Goal: Obtain resource: Download file/media

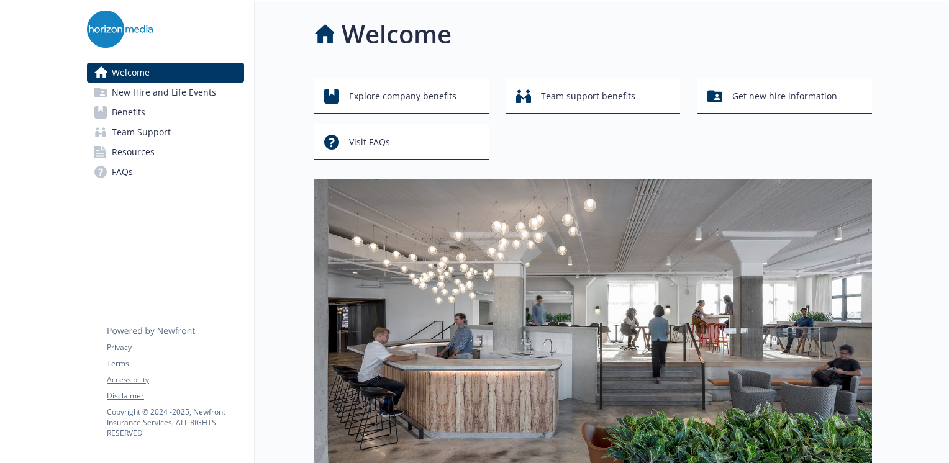
click at [147, 113] on link "Benefits" at bounding box center [165, 112] width 157 height 20
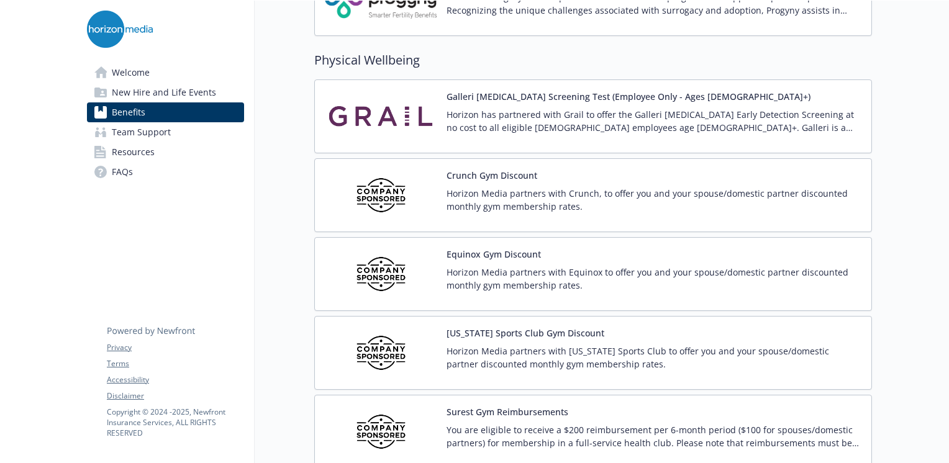
scroll to position [2692, 0]
click at [479, 168] on button "Crunch Gym Discount" at bounding box center [492, 174] width 91 height 13
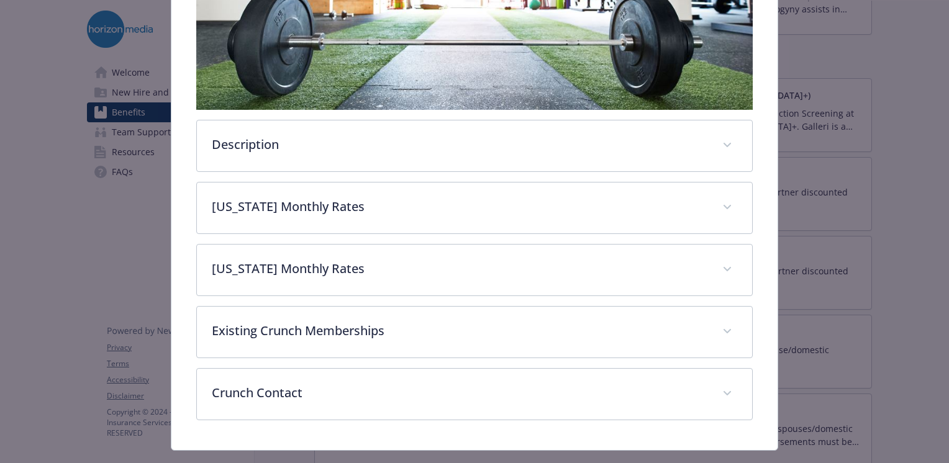
scroll to position [373, 0]
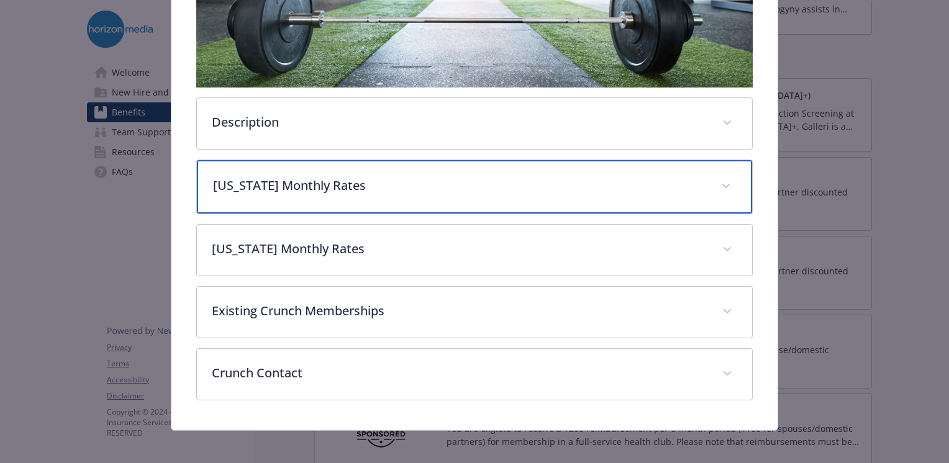
click at [345, 168] on div "[US_STATE] Monthly Rates" at bounding box center [474, 186] width 555 height 53
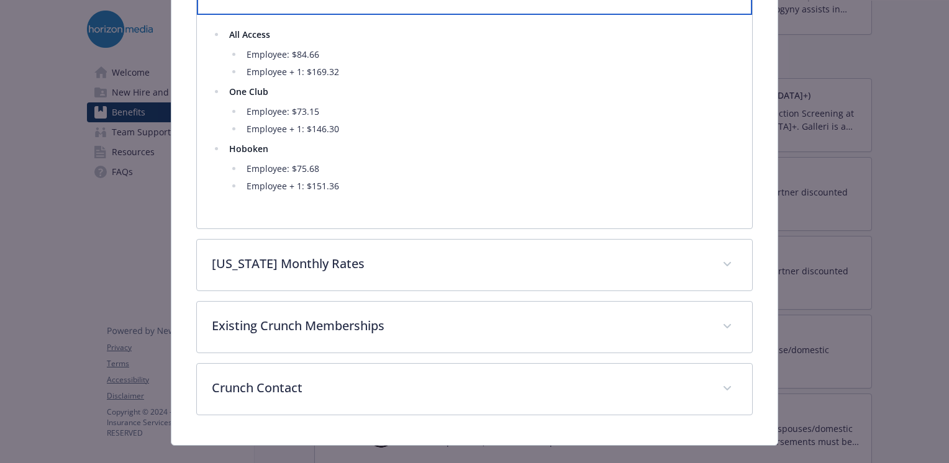
scroll to position [589, 0]
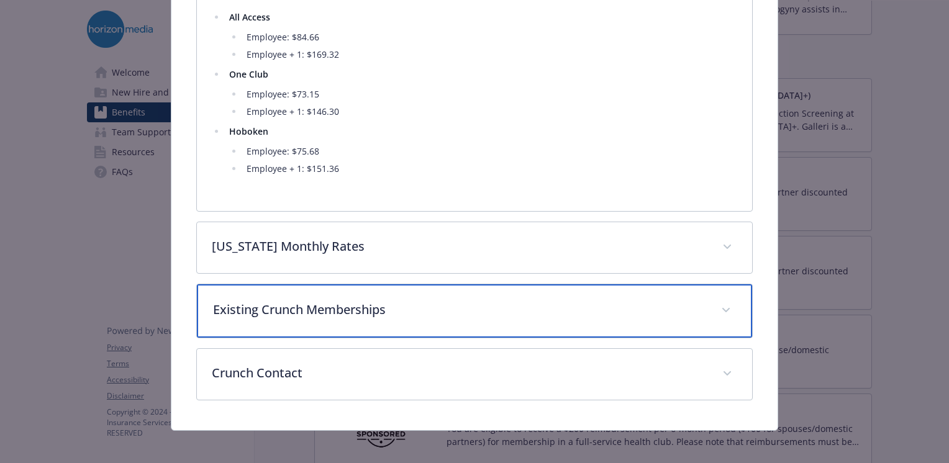
click at [348, 309] on p "Existing Crunch Memberships" at bounding box center [459, 310] width 493 height 19
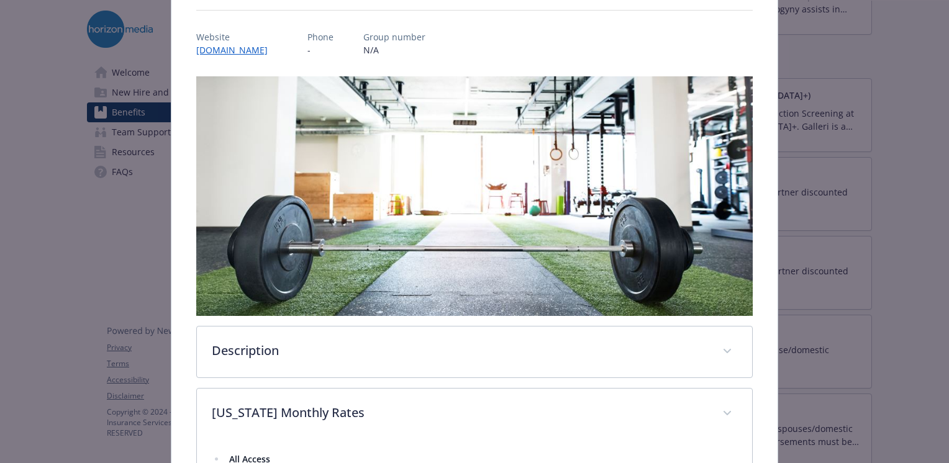
scroll to position [155, 0]
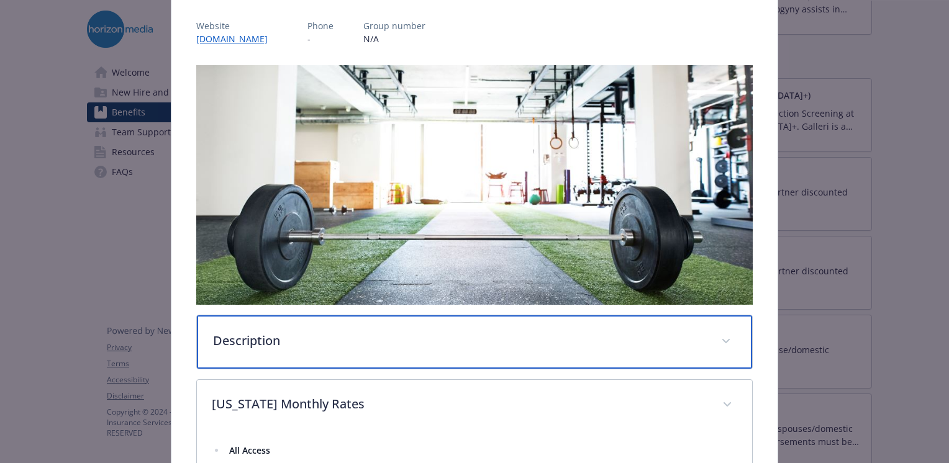
click at [337, 334] on p "Description" at bounding box center [459, 341] width 493 height 19
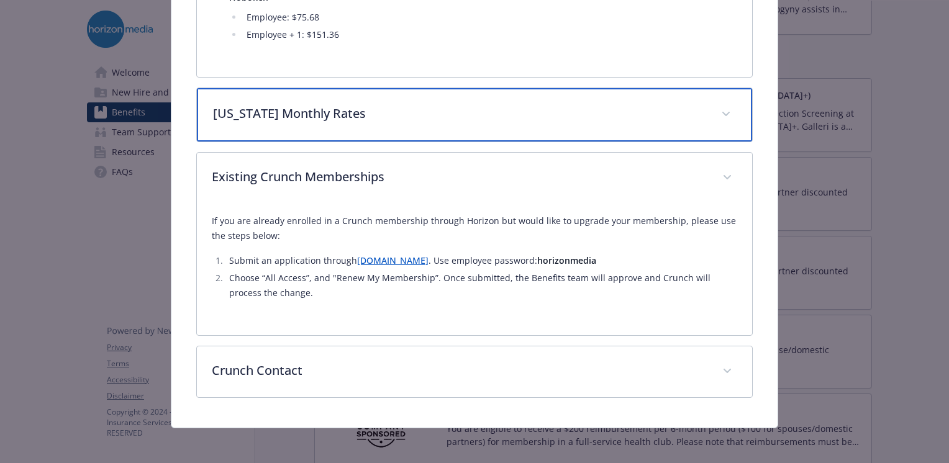
scroll to position [792, 0]
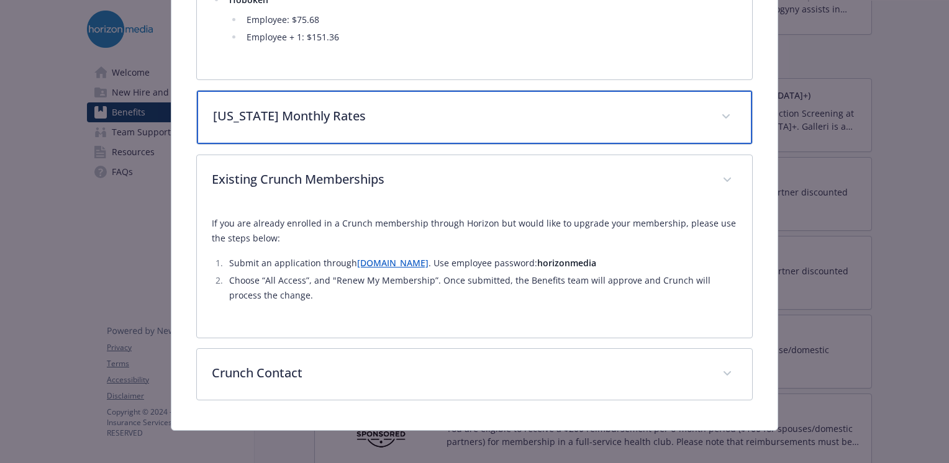
click at [401, 125] on div "[US_STATE] Monthly Rates" at bounding box center [474, 117] width 555 height 53
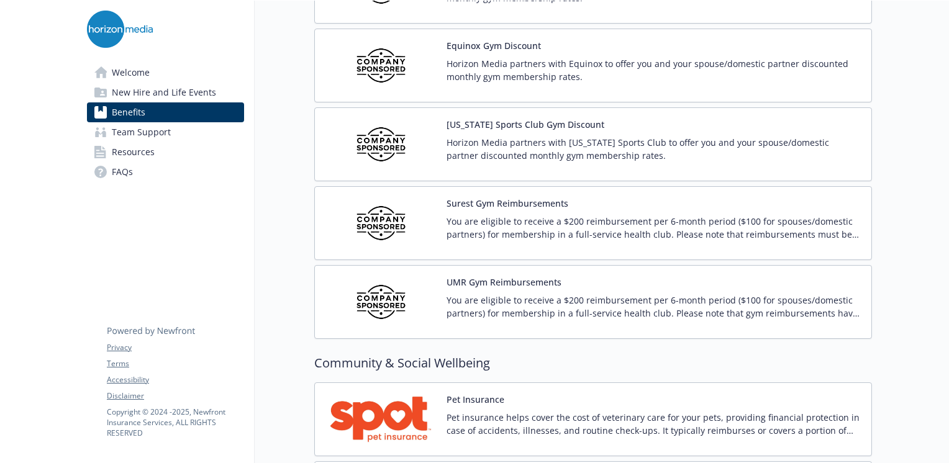
scroll to position [2899, 0]
click at [581, 215] on p "You are eligible to receive a $200 reimbursement per 6-month period ($100 for s…" at bounding box center [654, 228] width 415 height 26
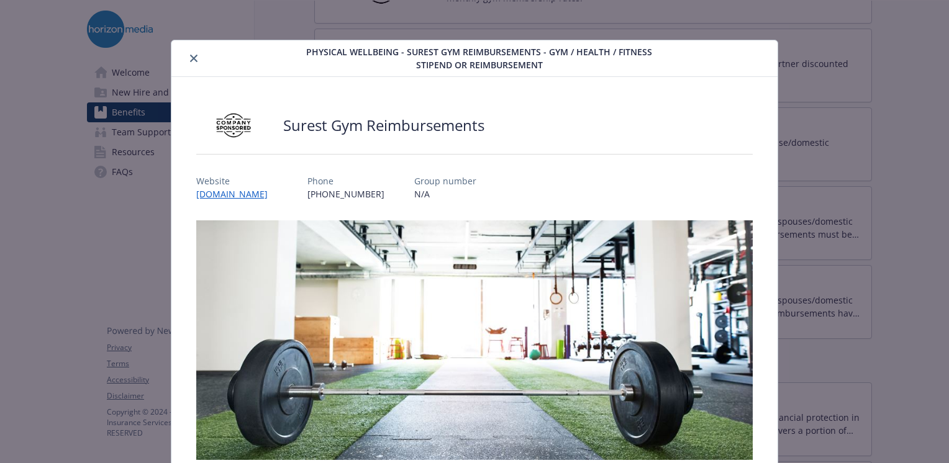
scroll to position [249, 0]
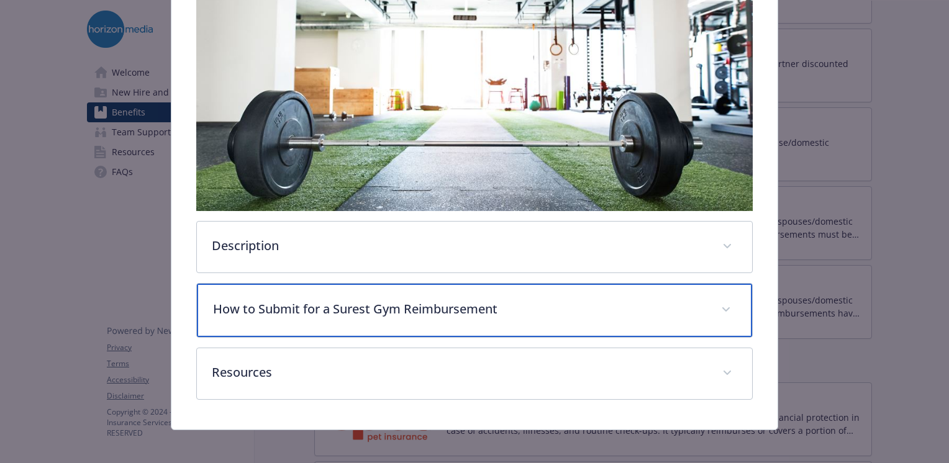
click at [507, 300] on p "How to Submit for a Surest Gym Reimbursement" at bounding box center [459, 309] width 493 height 19
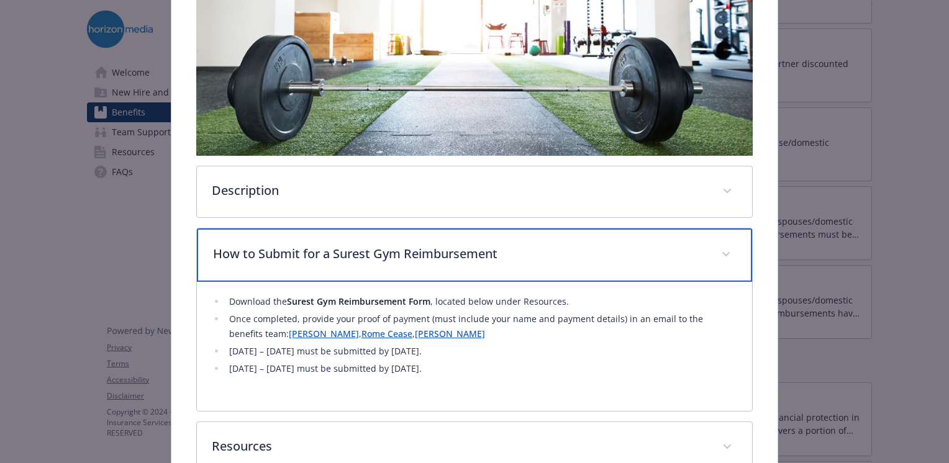
scroll to position [306, 0]
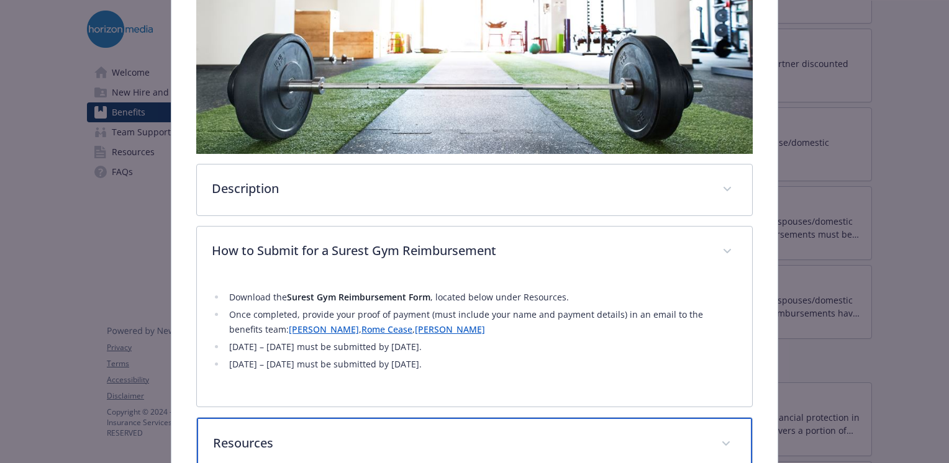
click at [295, 427] on div "Resources" at bounding box center [474, 444] width 555 height 53
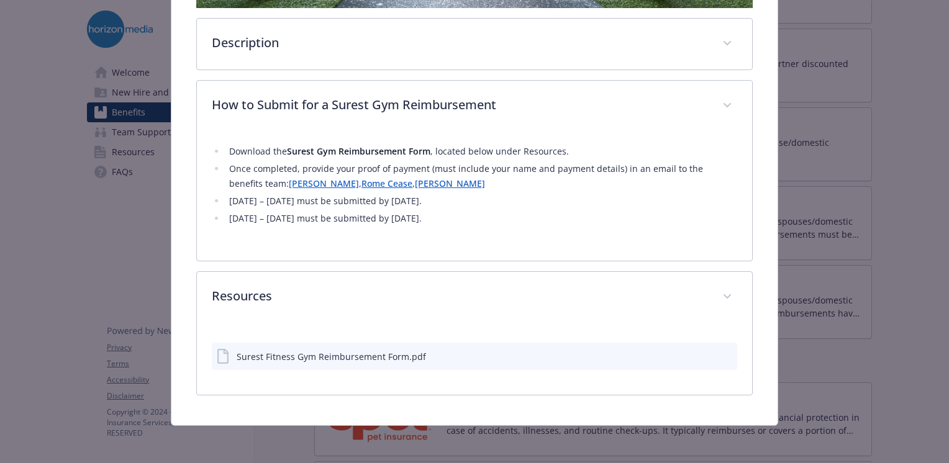
scroll to position [450, 0]
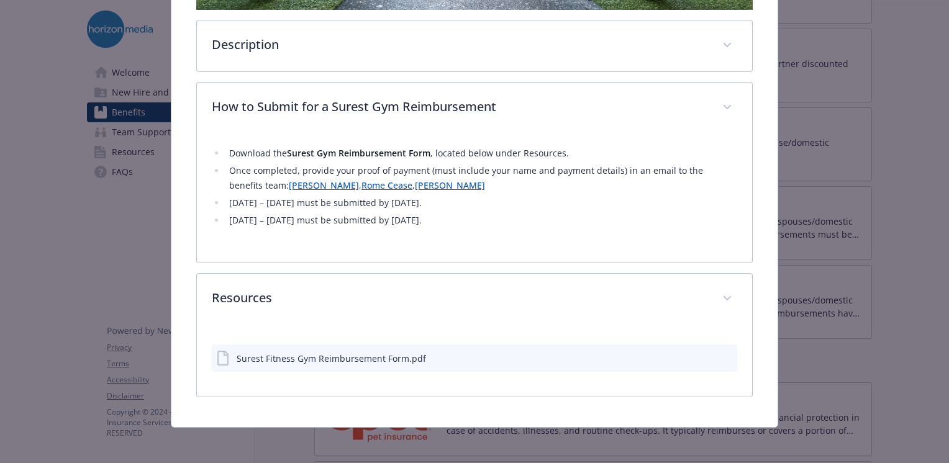
click at [308, 355] on div "Surest Fitness Gym Reimbursement Form.pdf" at bounding box center [331, 358] width 189 height 13
click at [700, 353] on icon "download file" at bounding box center [705, 358] width 10 height 10
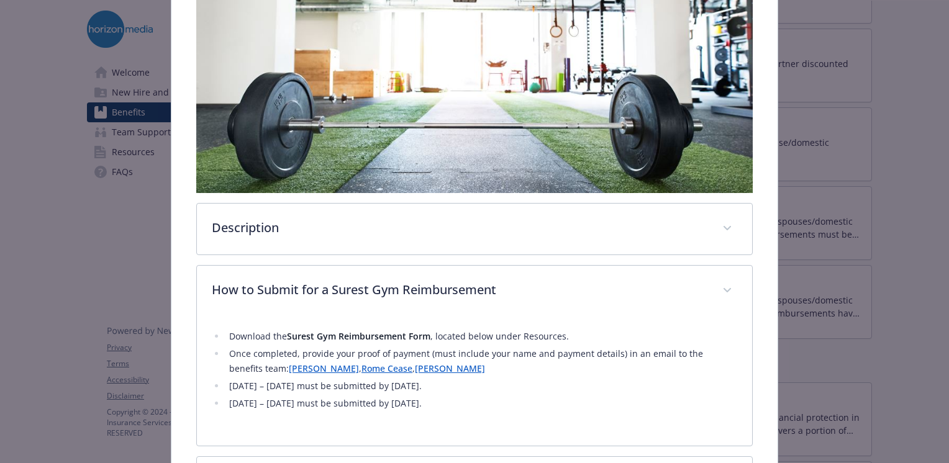
scroll to position [259, 0]
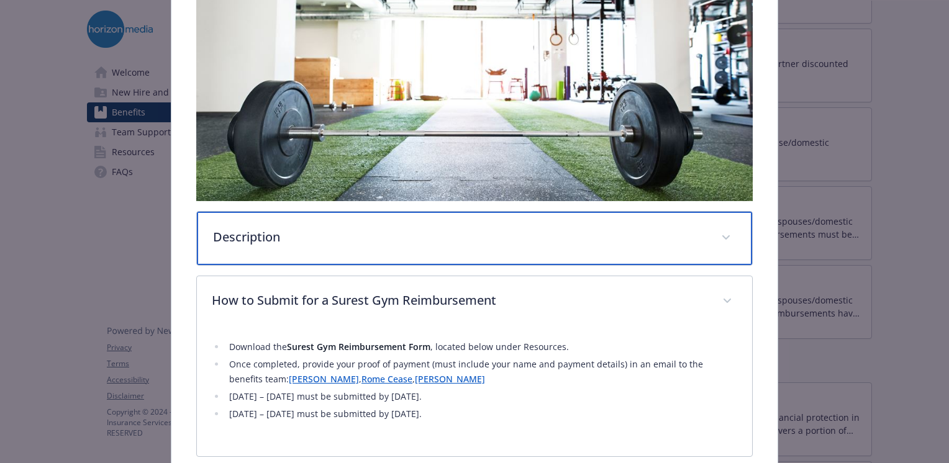
click at [261, 252] on div "Description" at bounding box center [474, 238] width 555 height 53
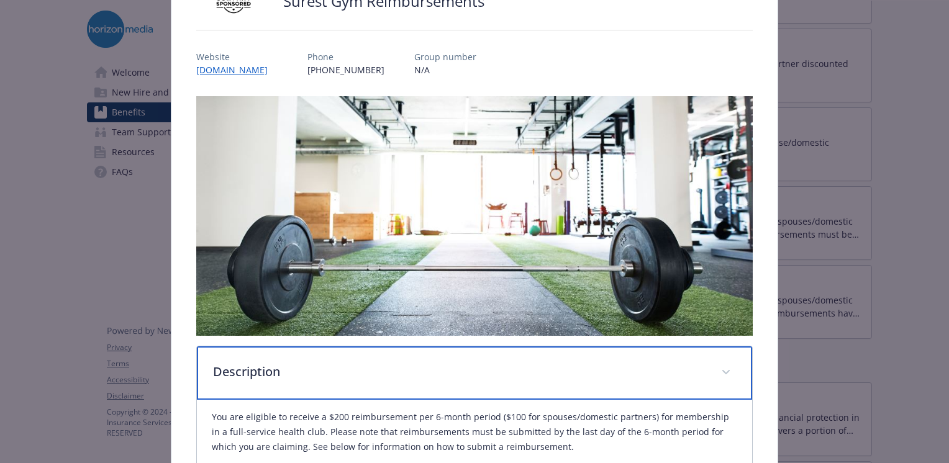
scroll to position [88, 0]
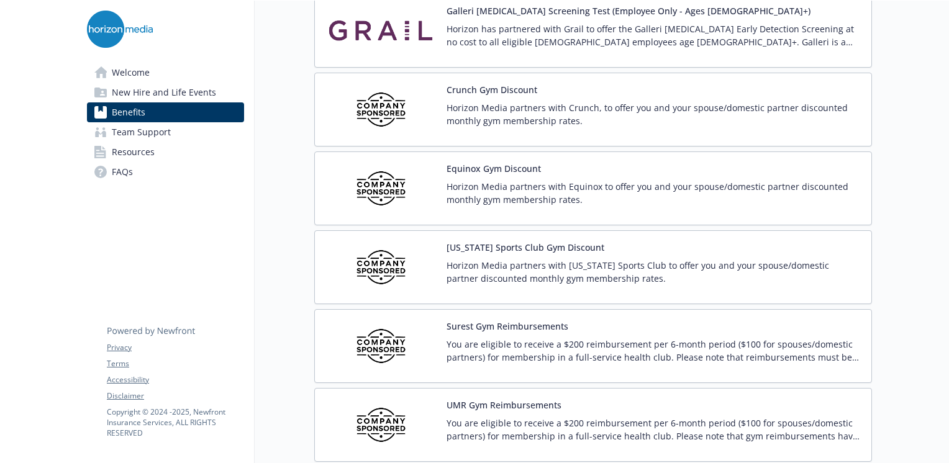
scroll to position [2775, 0]
click at [507, 102] on p "Horizon Media partners with Crunch, to offer you and your spouse/domestic partn…" at bounding box center [654, 115] width 415 height 26
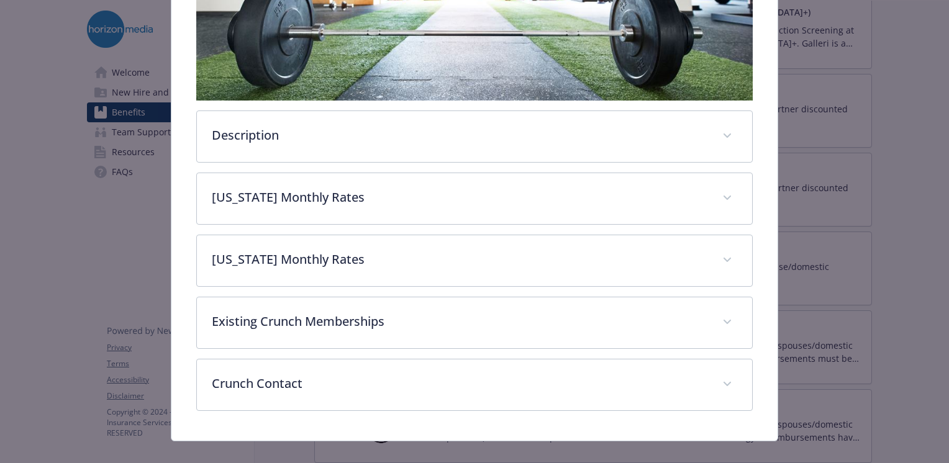
scroll to position [370, 0]
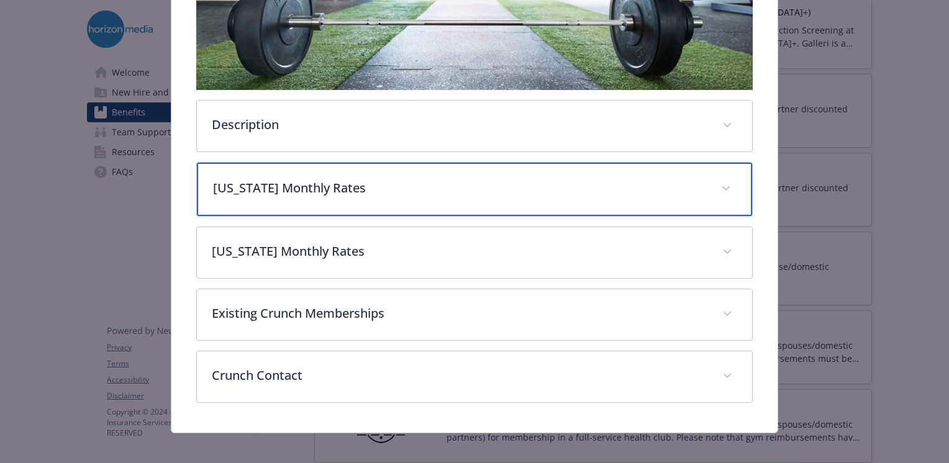
click at [383, 197] on div "[US_STATE] Monthly Rates" at bounding box center [474, 189] width 555 height 53
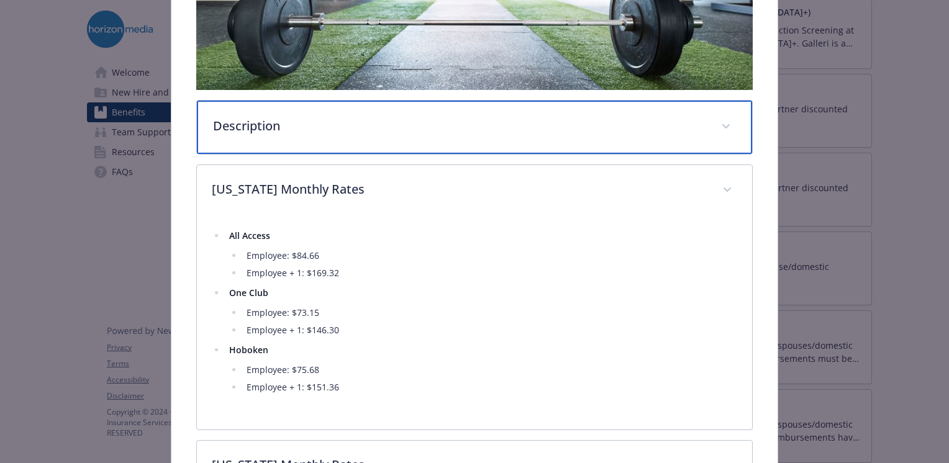
click at [410, 124] on p "Description" at bounding box center [459, 126] width 493 height 19
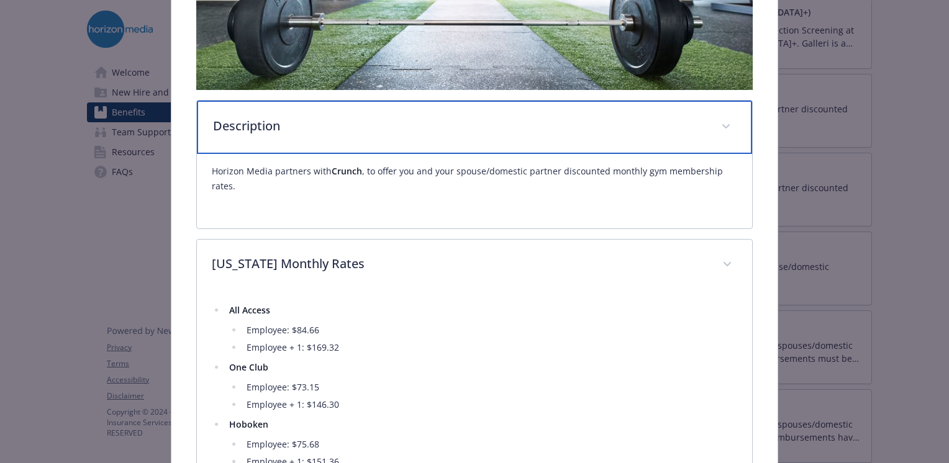
click at [436, 140] on div "Description" at bounding box center [474, 127] width 555 height 53
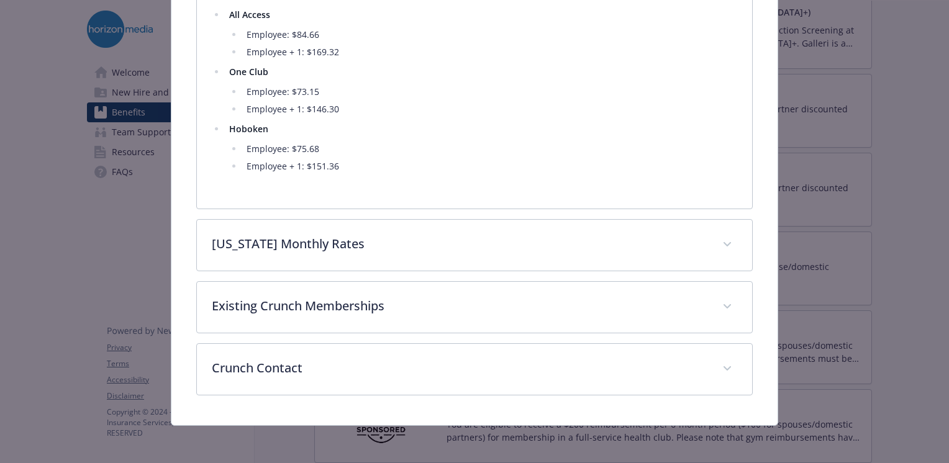
scroll to position [586, 0]
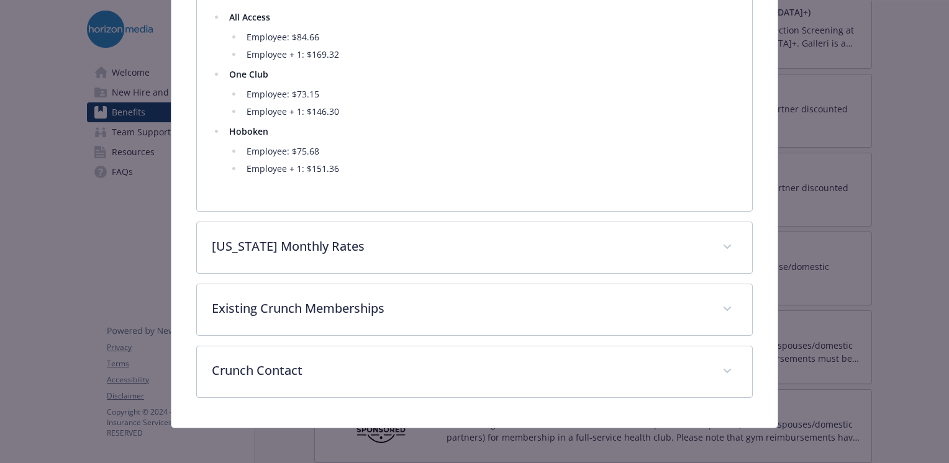
click at [404, 274] on div "Description Horizon Media partners with Crunch , to offer you and your spouse/d…" at bounding box center [474, 16] width 556 height 764
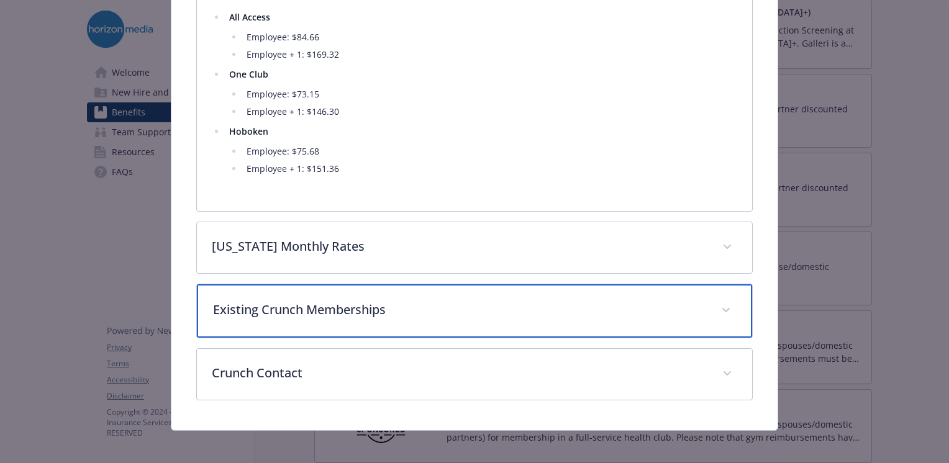
click at [396, 301] on p "Existing Crunch Memberships" at bounding box center [459, 310] width 493 height 19
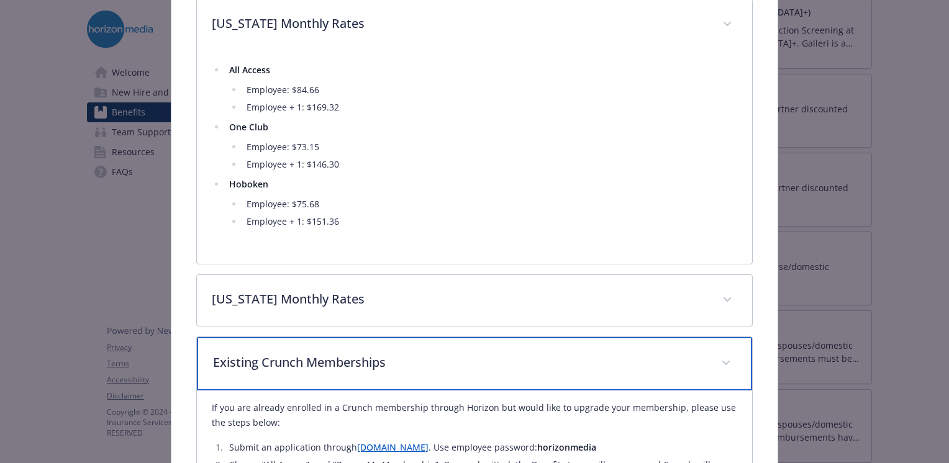
scroll to position [465, 0]
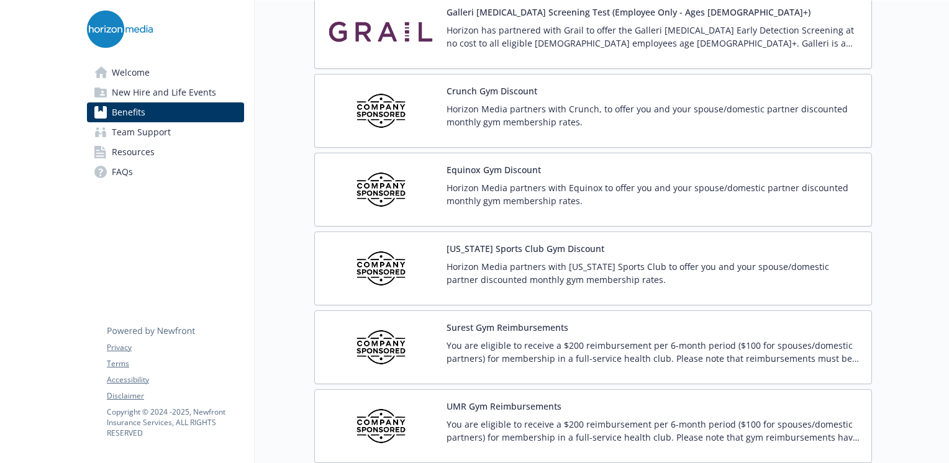
click at [523, 260] on p "Horizon Media partners with [US_STATE] Sports Club to offer you and your spouse…" at bounding box center [654, 273] width 415 height 26
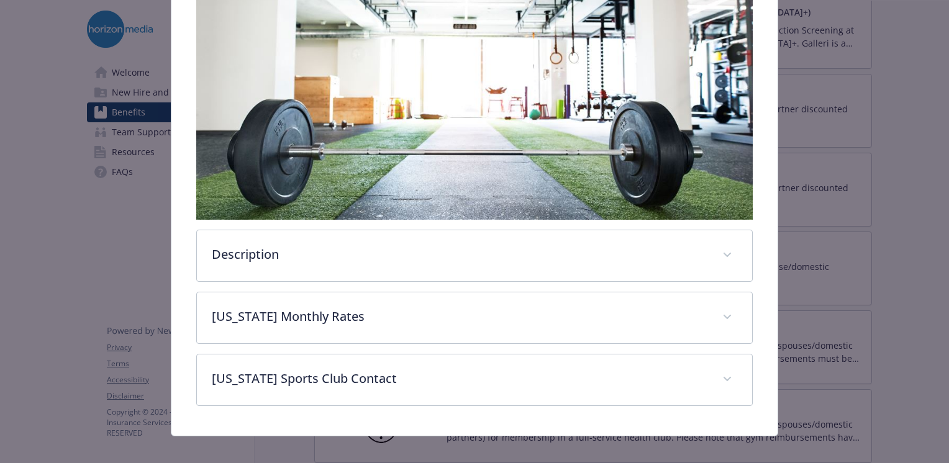
scroll to position [249, 0]
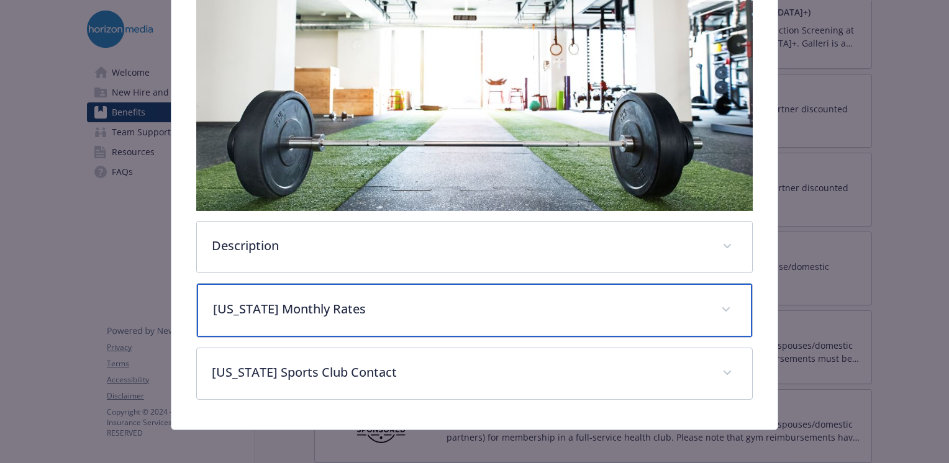
click at [404, 309] on p "[US_STATE] Monthly Rates" at bounding box center [459, 309] width 493 height 19
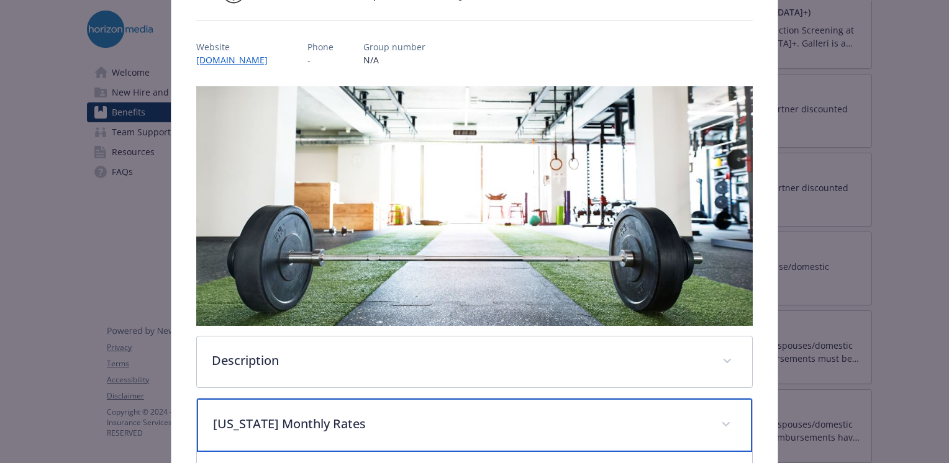
scroll to position [129, 0]
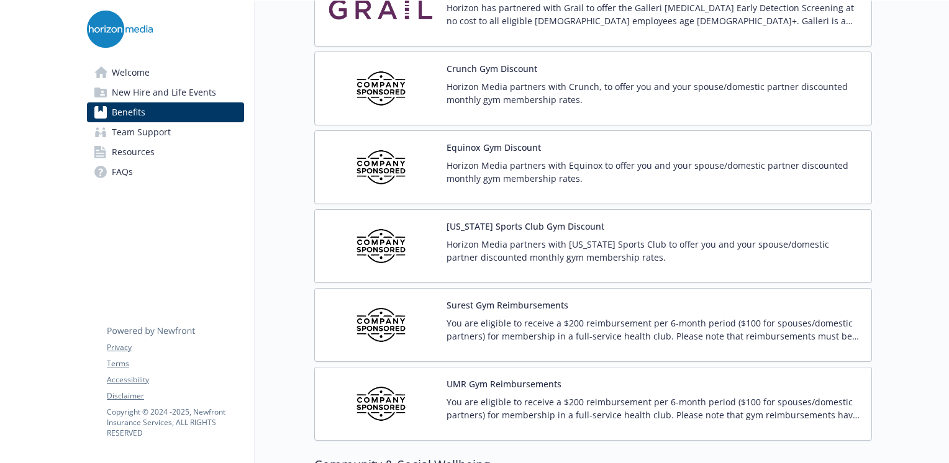
scroll to position [2797, 0]
click at [525, 174] on p "Horizon Media partners with Equinox to offer you and your spouse/domestic partn…" at bounding box center [654, 173] width 415 height 26
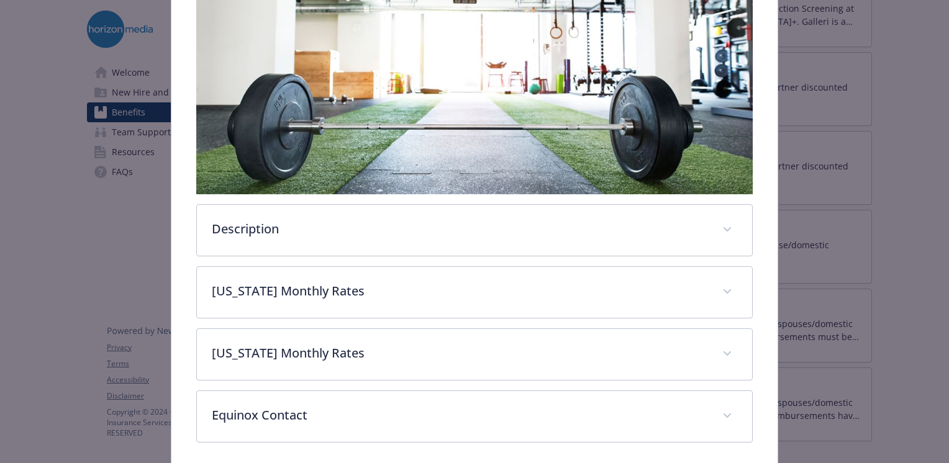
scroll to position [311, 0]
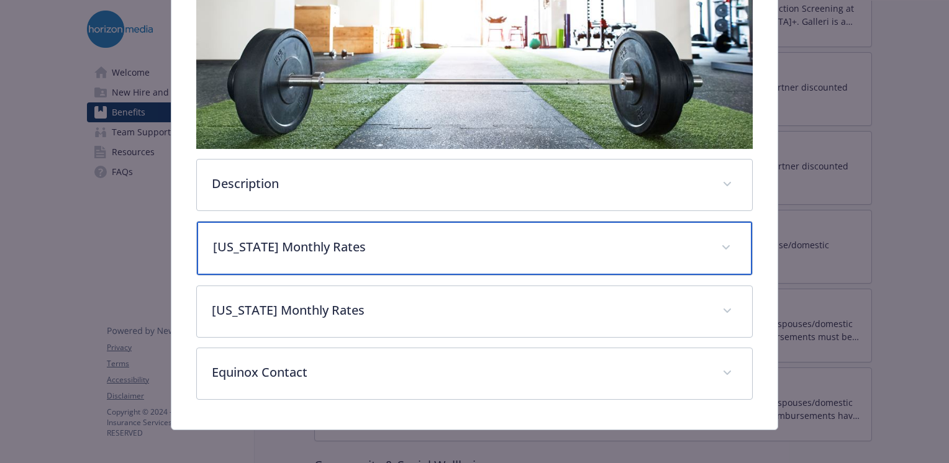
click at [396, 244] on p "[US_STATE] Monthly Rates" at bounding box center [459, 247] width 493 height 19
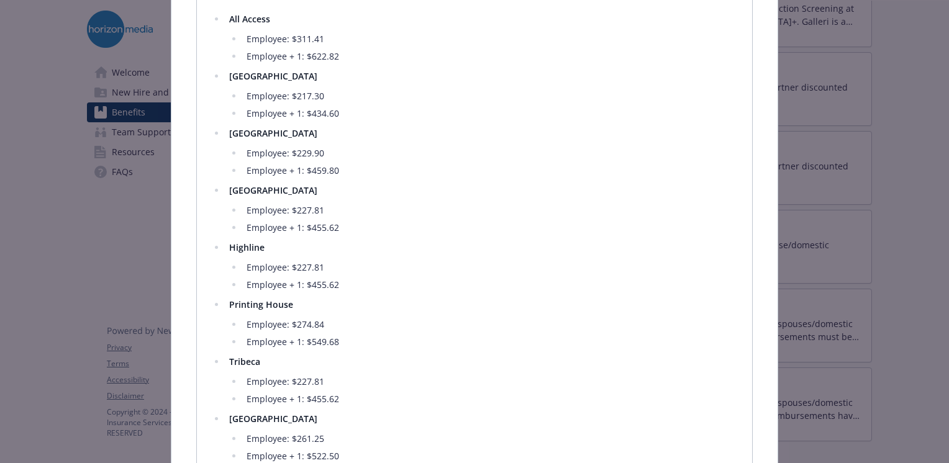
scroll to position [693, 0]
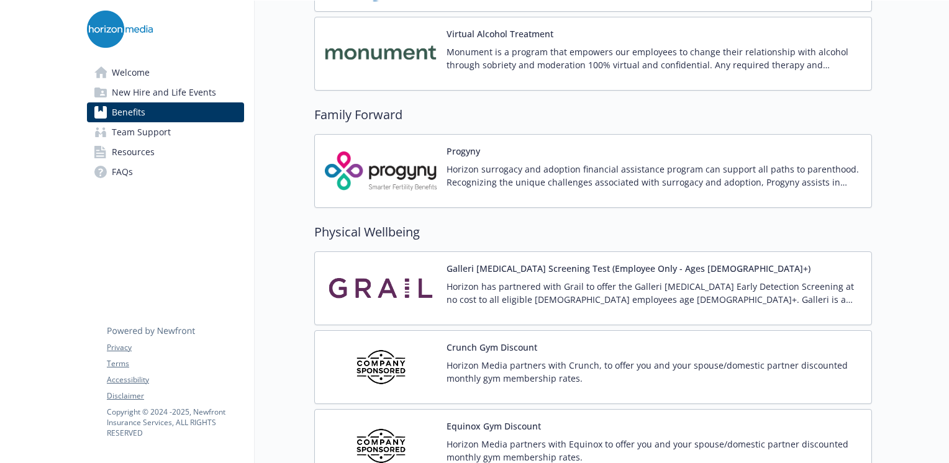
scroll to position [2518, 9]
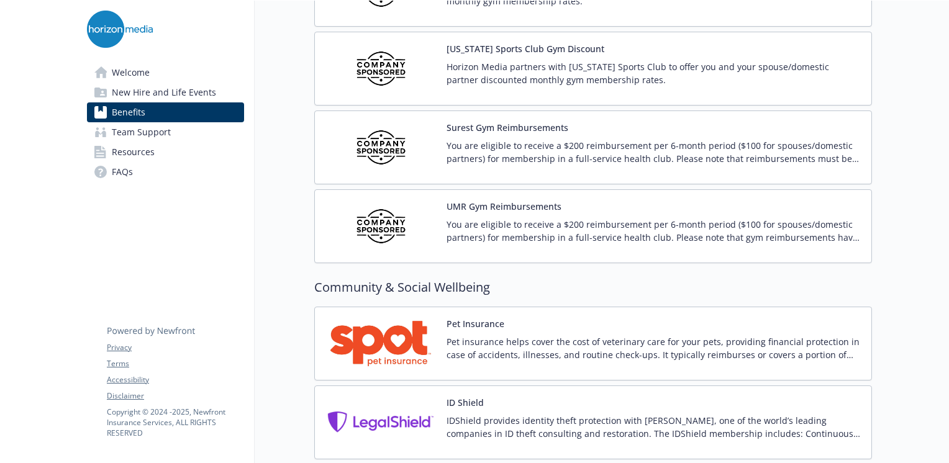
click at [538, 218] on p "You are eligible to receive a $200 reimbursement per 6-month period ($100 for s…" at bounding box center [654, 231] width 415 height 26
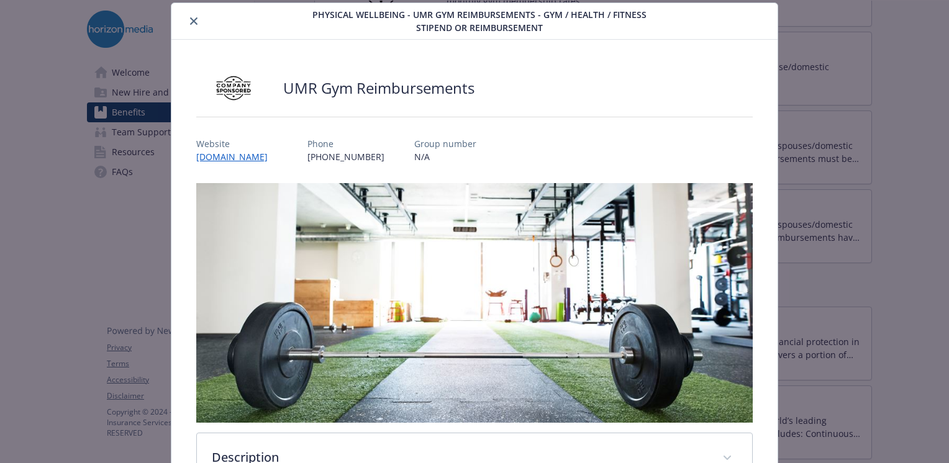
scroll to position [249, 0]
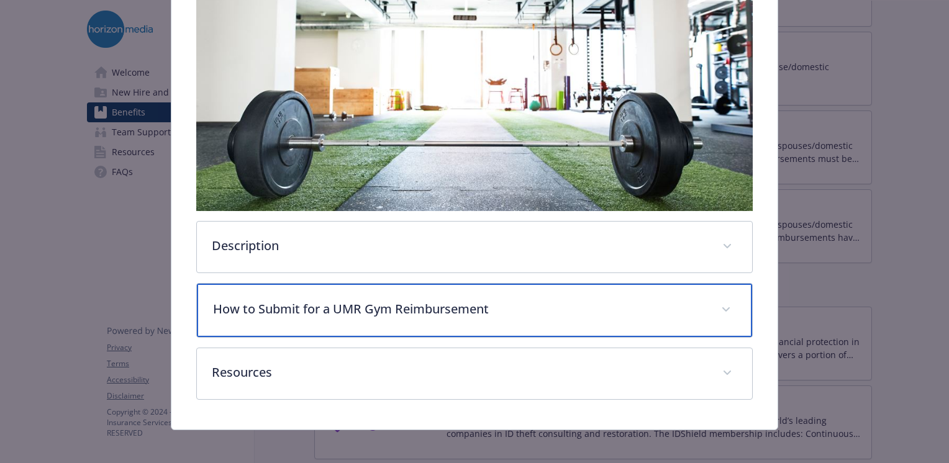
click at [499, 302] on p "How to Submit for a UMR Gym Reimbursement" at bounding box center [459, 309] width 493 height 19
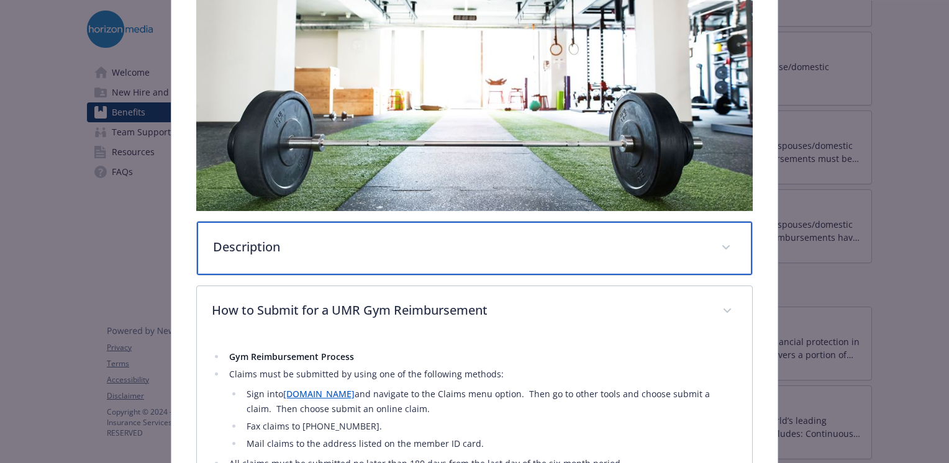
click at [460, 246] on p "Description" at bounding box center [459, 247] width 493 height 19
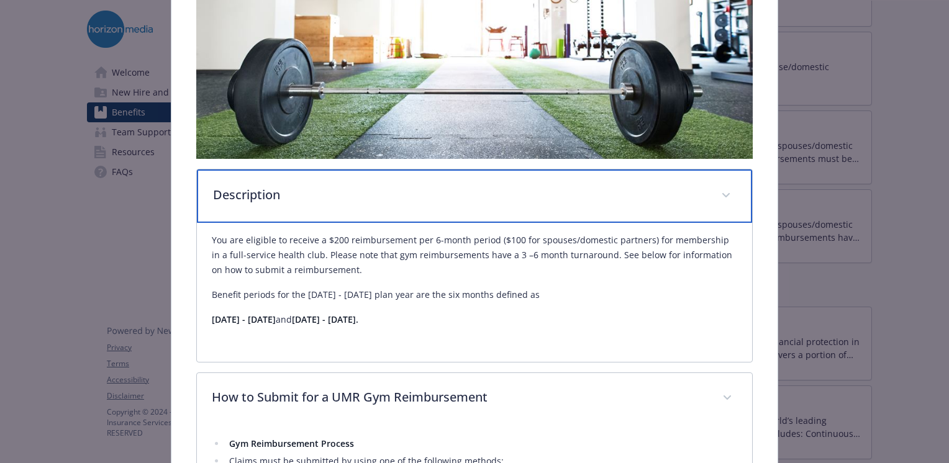
scroll to position [304, 0]
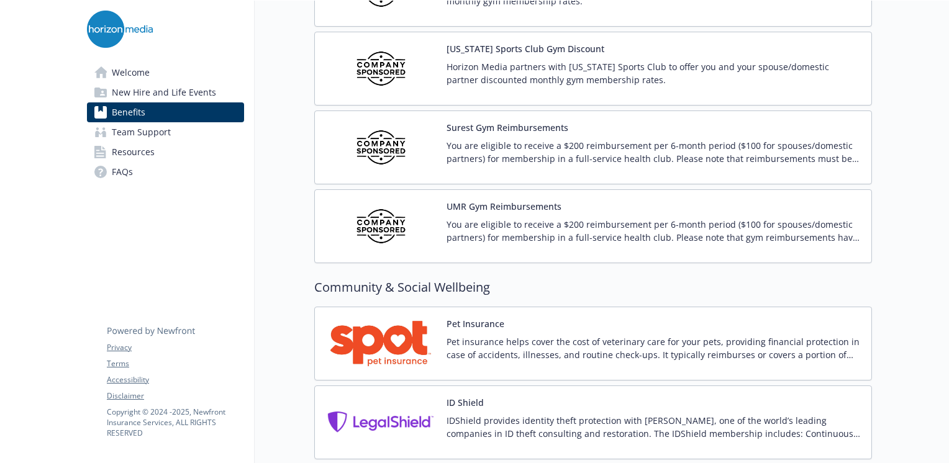
click at [595, 152] on p "You are eligible to receive a $200 reimbursement per 6-month period ($100 for s…" at bounding box center [654, 152] width 415 height 26
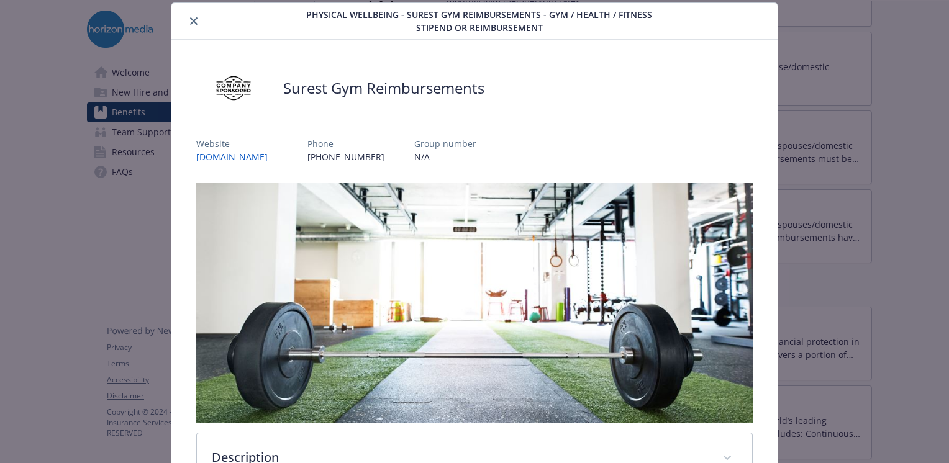
scroll to position [249, 0]
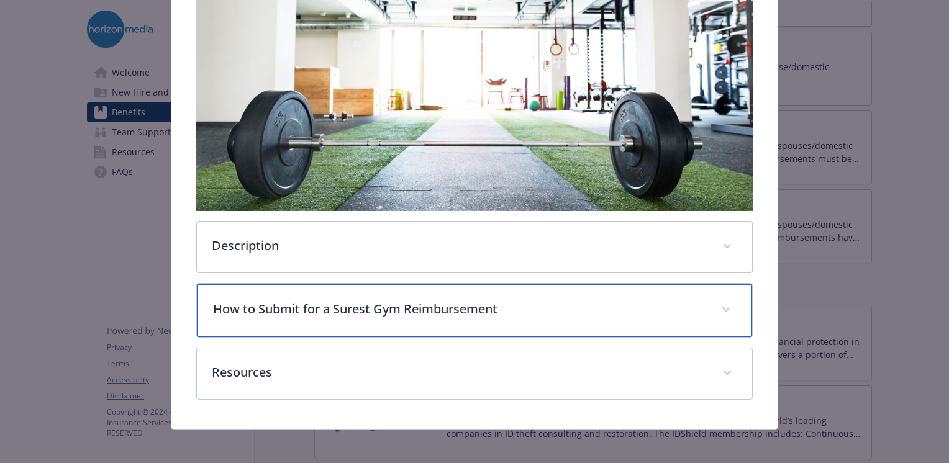
click at [484, 311] on p "How to Submit for a Surest Gym Reimbursement" at bounding box center [459, 309] width 493 height 19
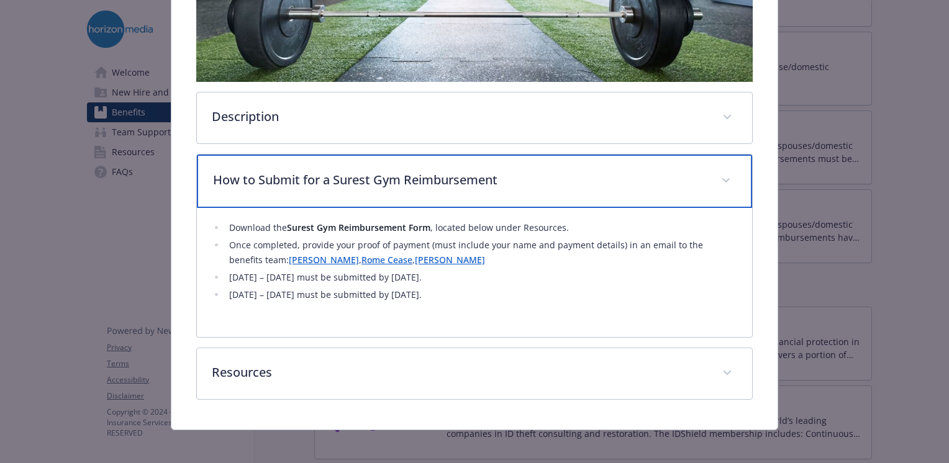
scroll to position [380, 0]
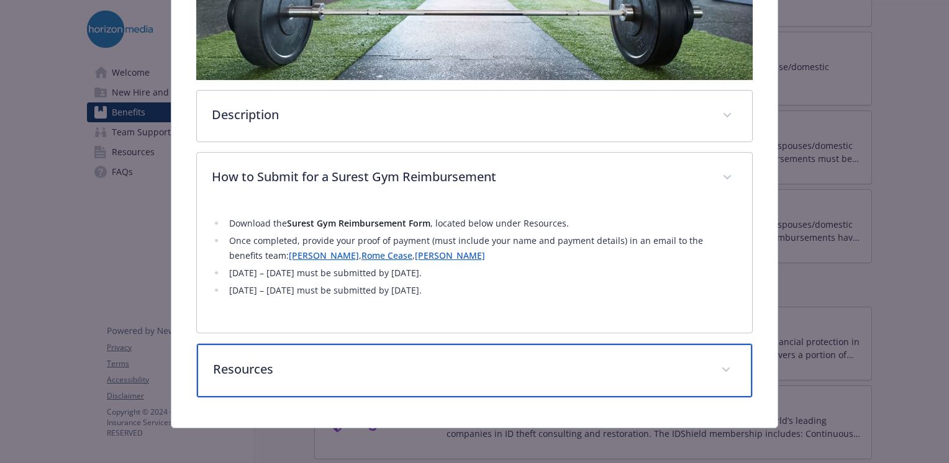
click at [574, 367] on p "Resources" at bounding box center [459, 369] width 493 height 19
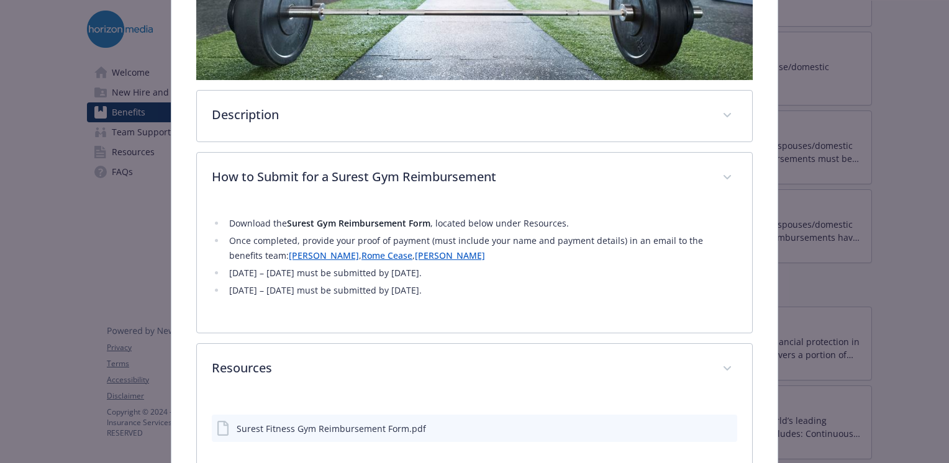
click at [343, 427] on div "Surest Fitness Gym Reimbursement Form.pdf" at bounding box center [331, 428] width 189 height 13
